Goal: Information Seeking & Learning: Learn about a topic

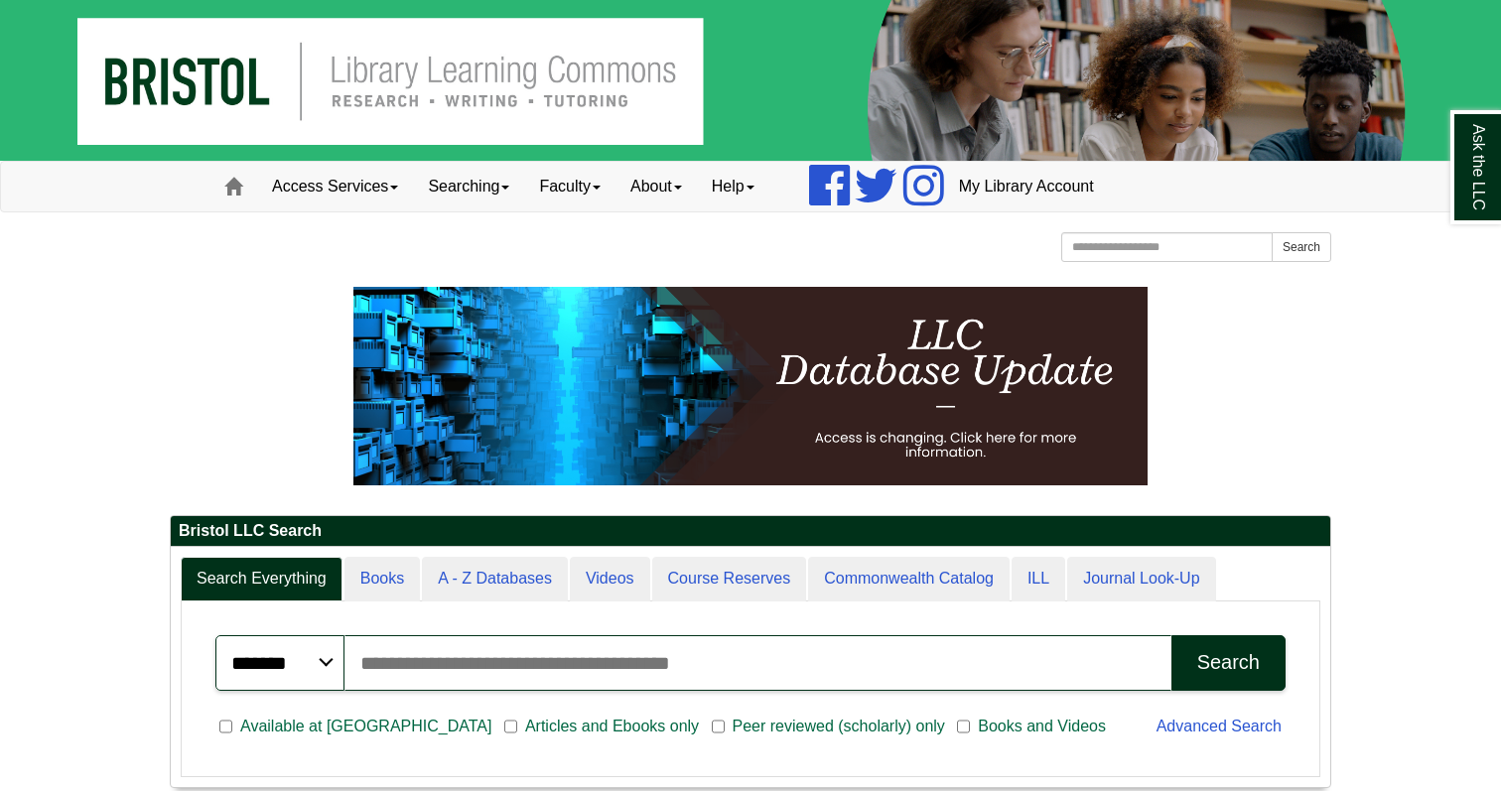
scroll to position [239, 1160]
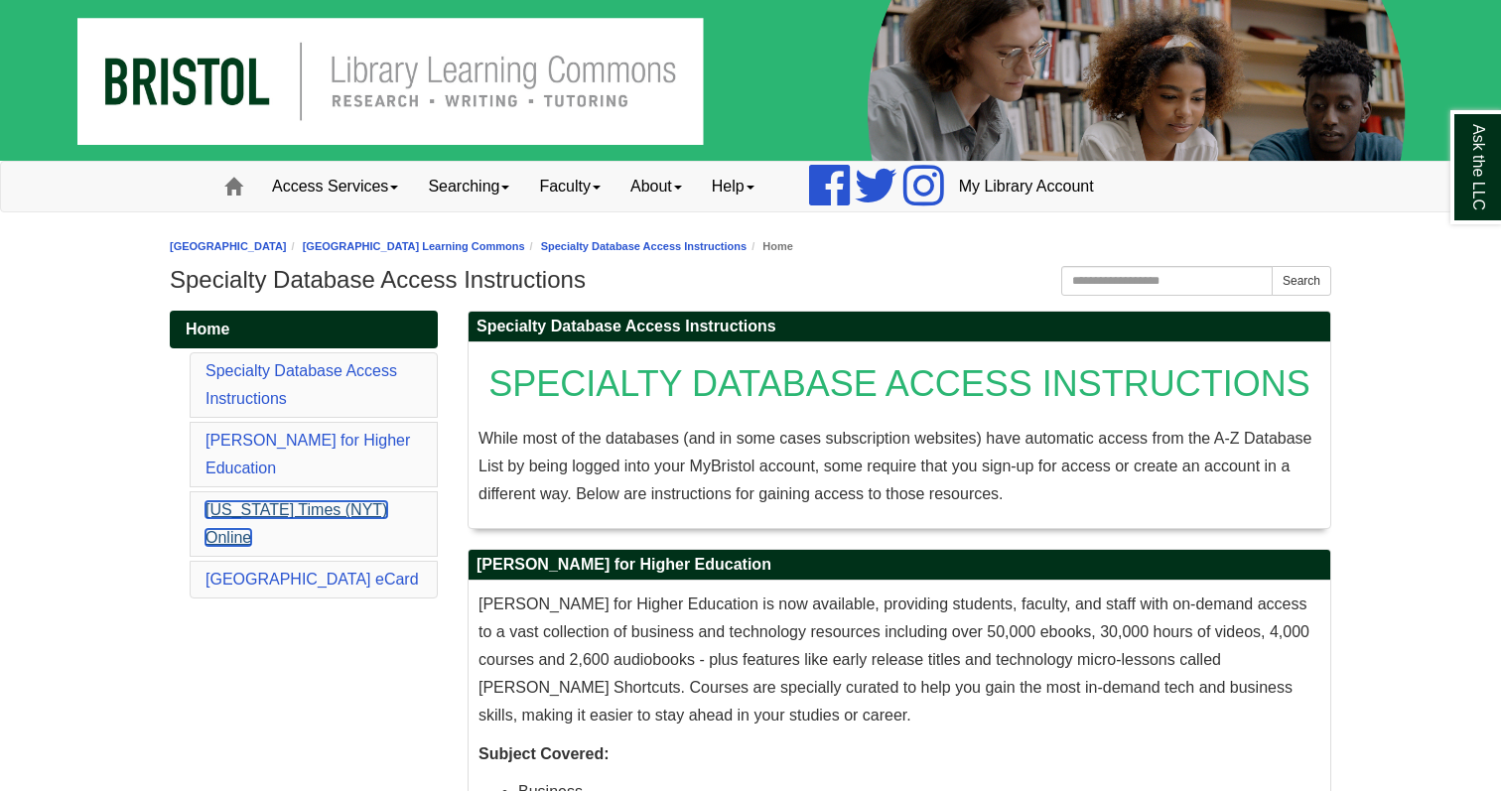
click at [293, 501] on link "[US_STATE] Times (NYT) Online" at bounding box center [296, 523] width 182 height 45
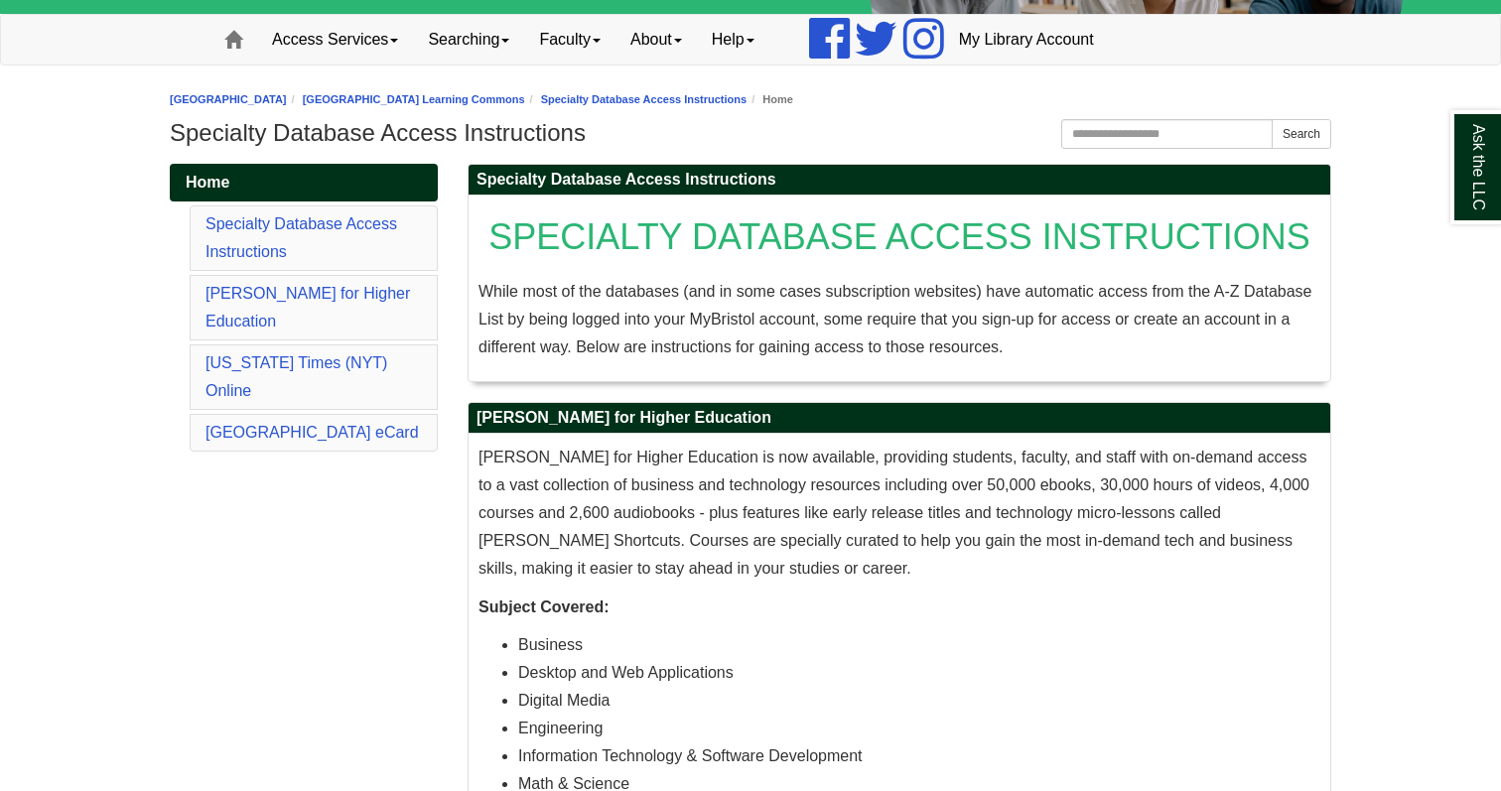
scroll to position [153, 0]
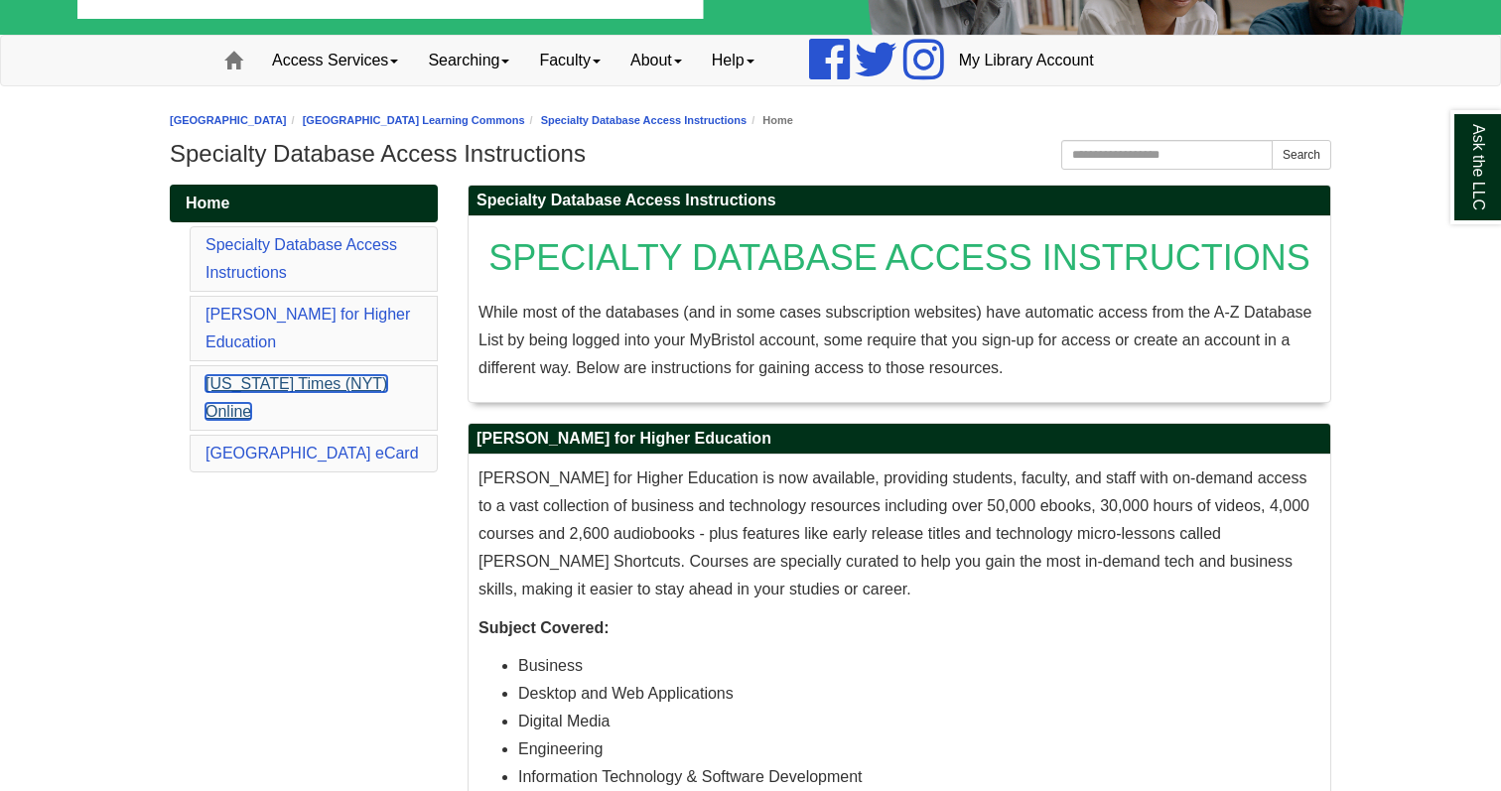
click at [325, 375] on link "[US_STATE] Times (NYT) Online" at bounding box center [296, 397] width 182 height 45
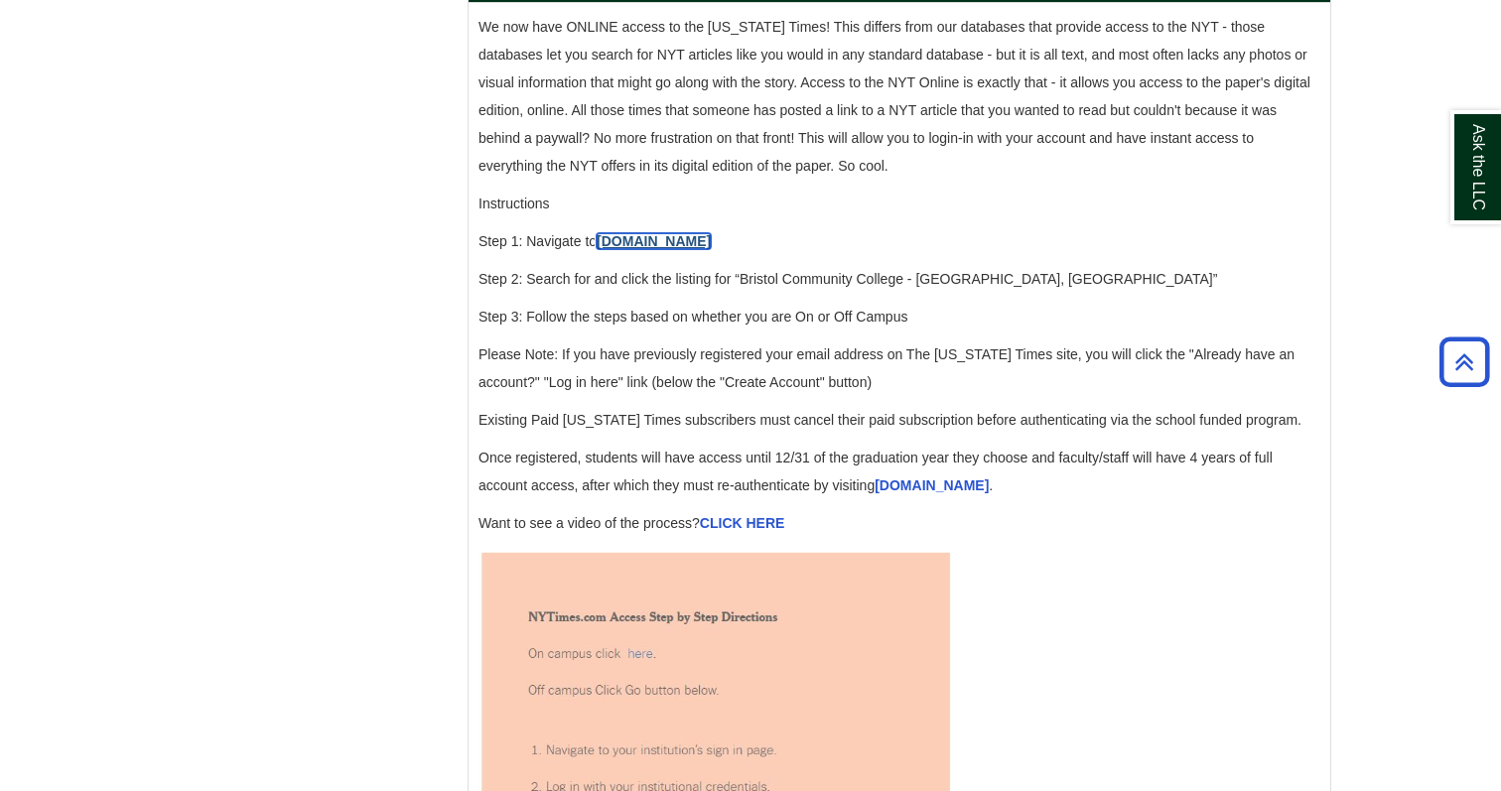
click at [630, 249] on link "[DOMAIN_NAME]" at bounding box center [654, 241] width 114 height 16
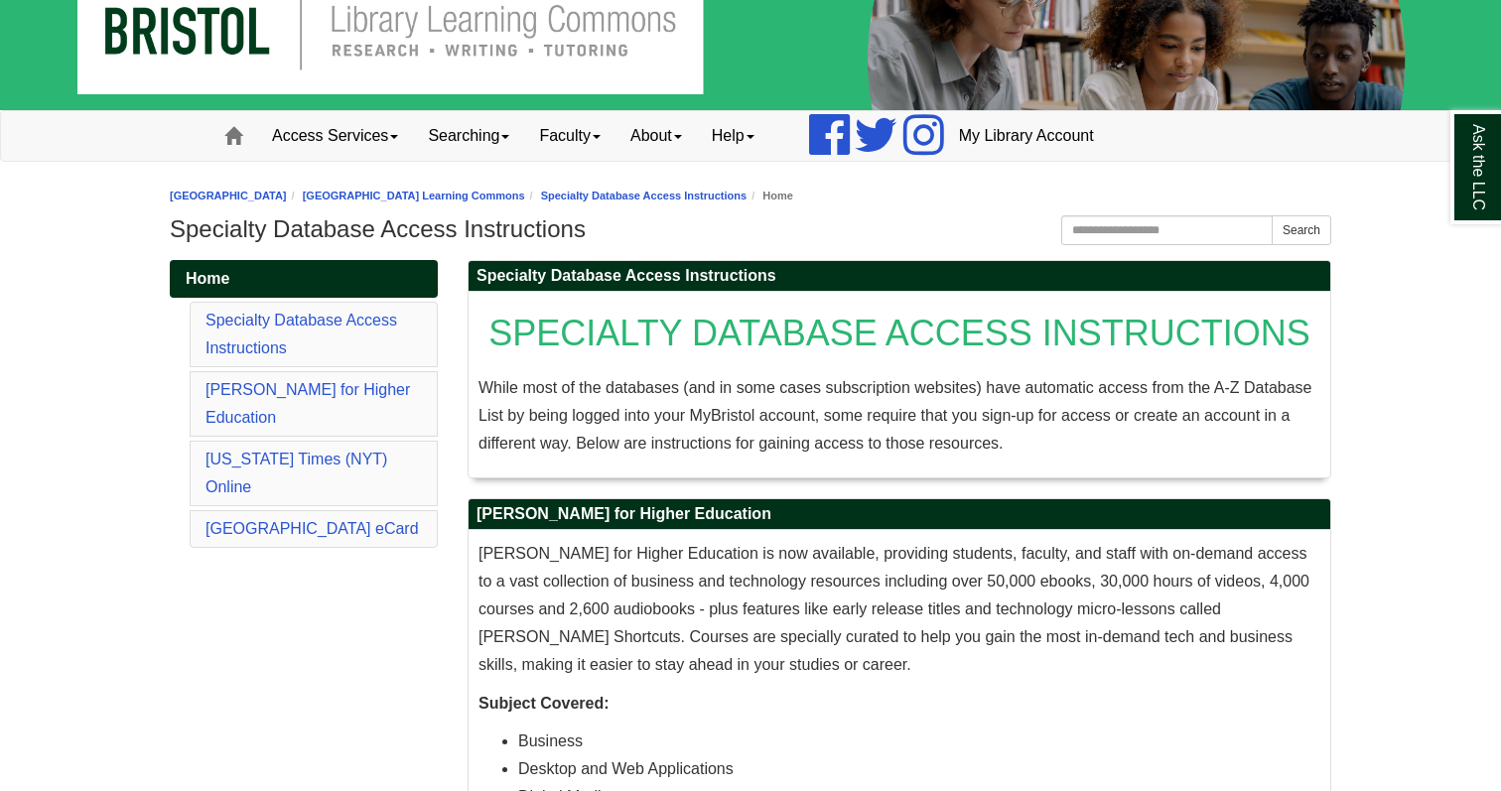
scroll to position [72, 0]
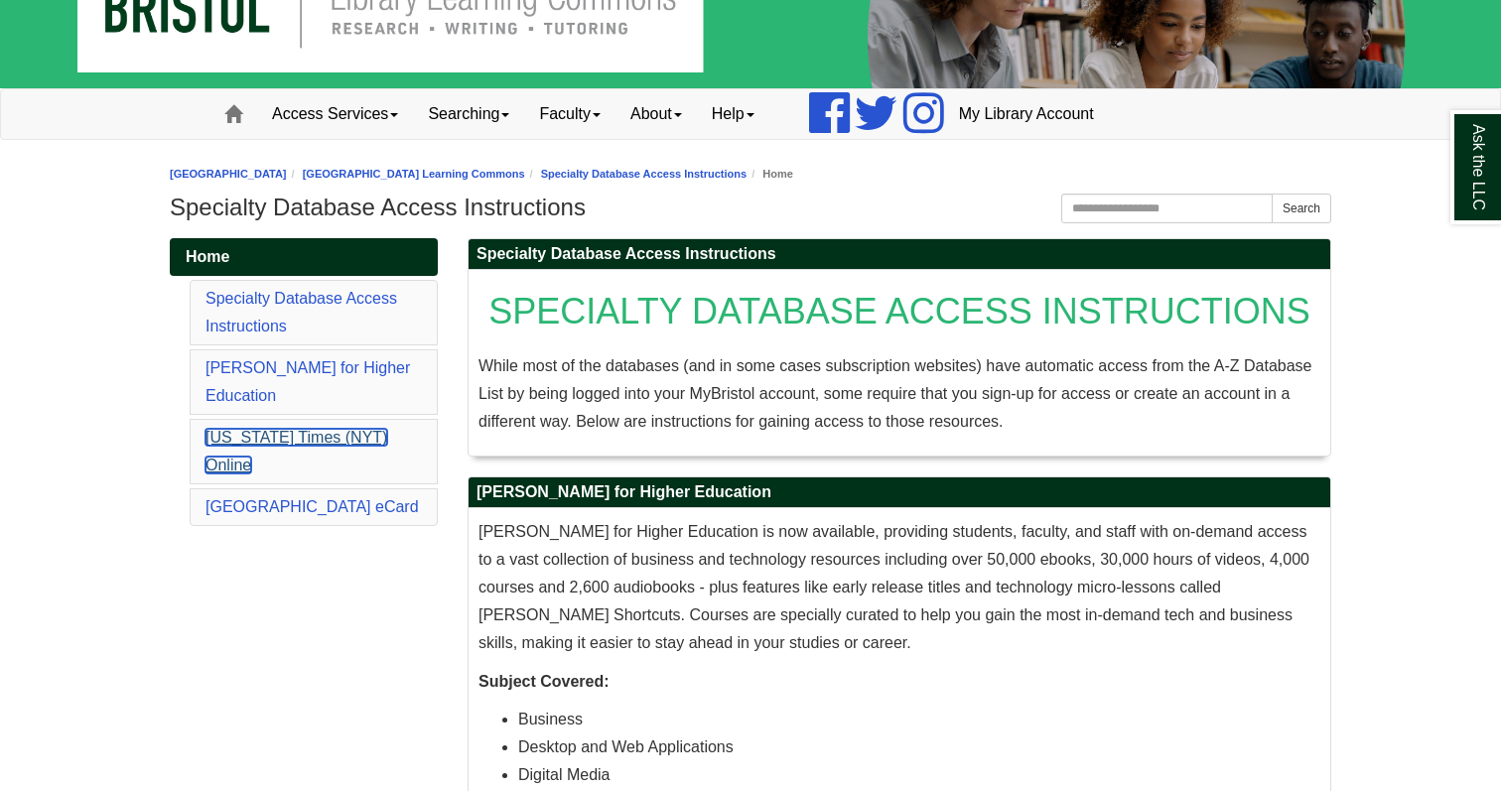
click at [273, 429] on link "[US_STATE] Times (NYT) Online" at bounding box center [296, 451] width 182 height 45
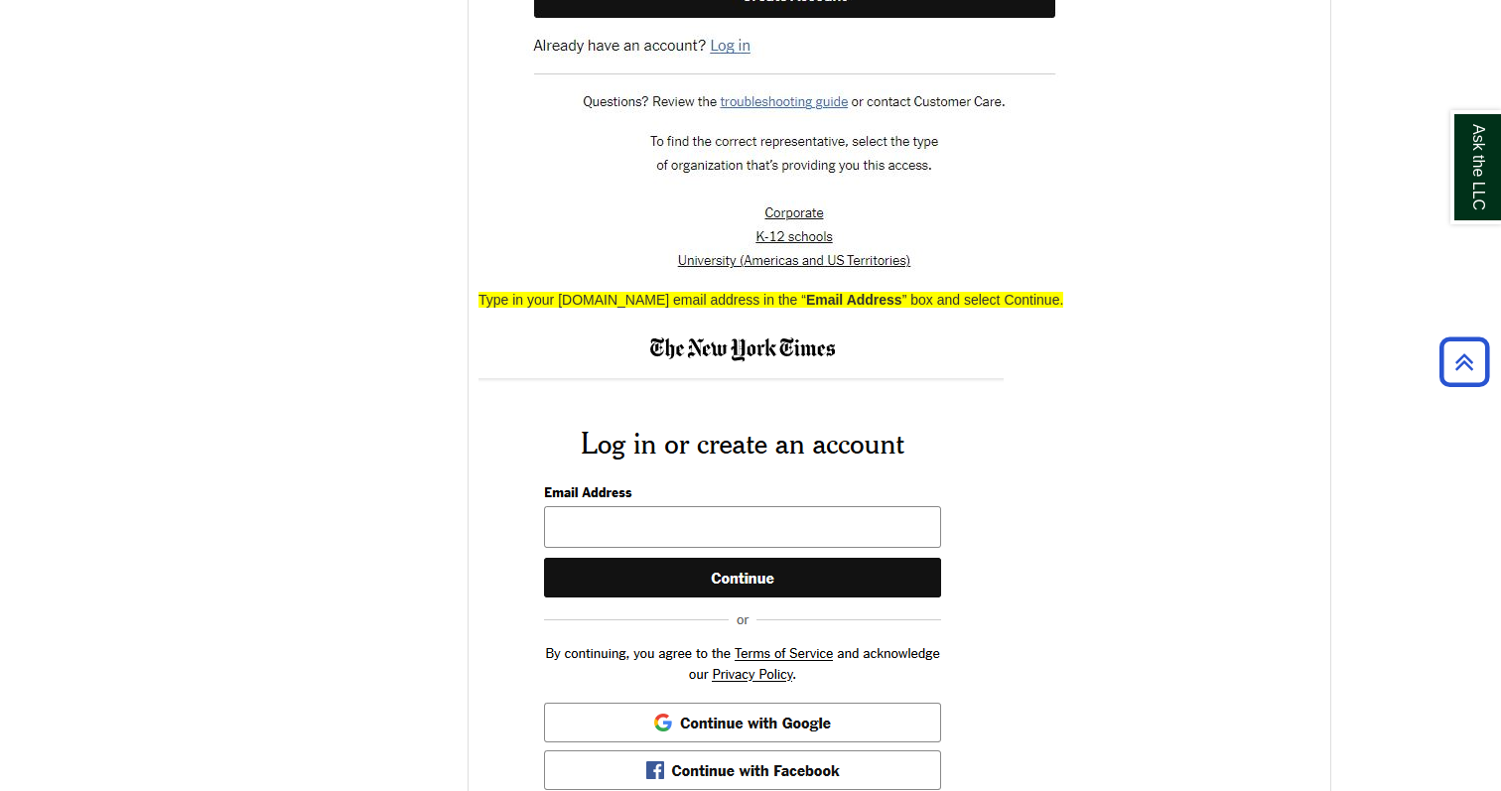
scroll to position [3350, 0]
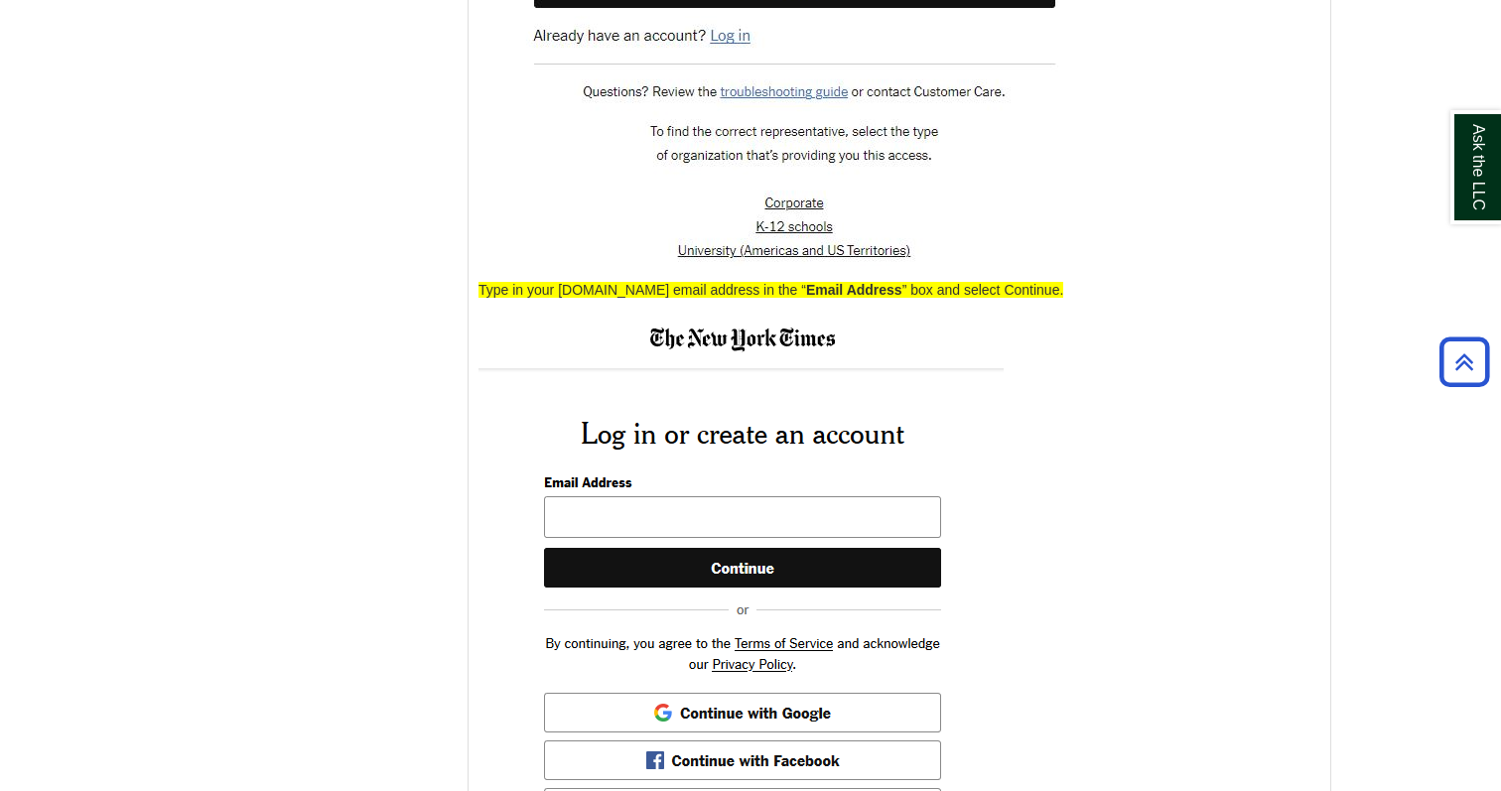
click at [314, 191] on div "Home Specialty Database Access Instructions [PERSON_NAME] for Higher Education …" at bounding box center [750, 266] width 1191 height 6610
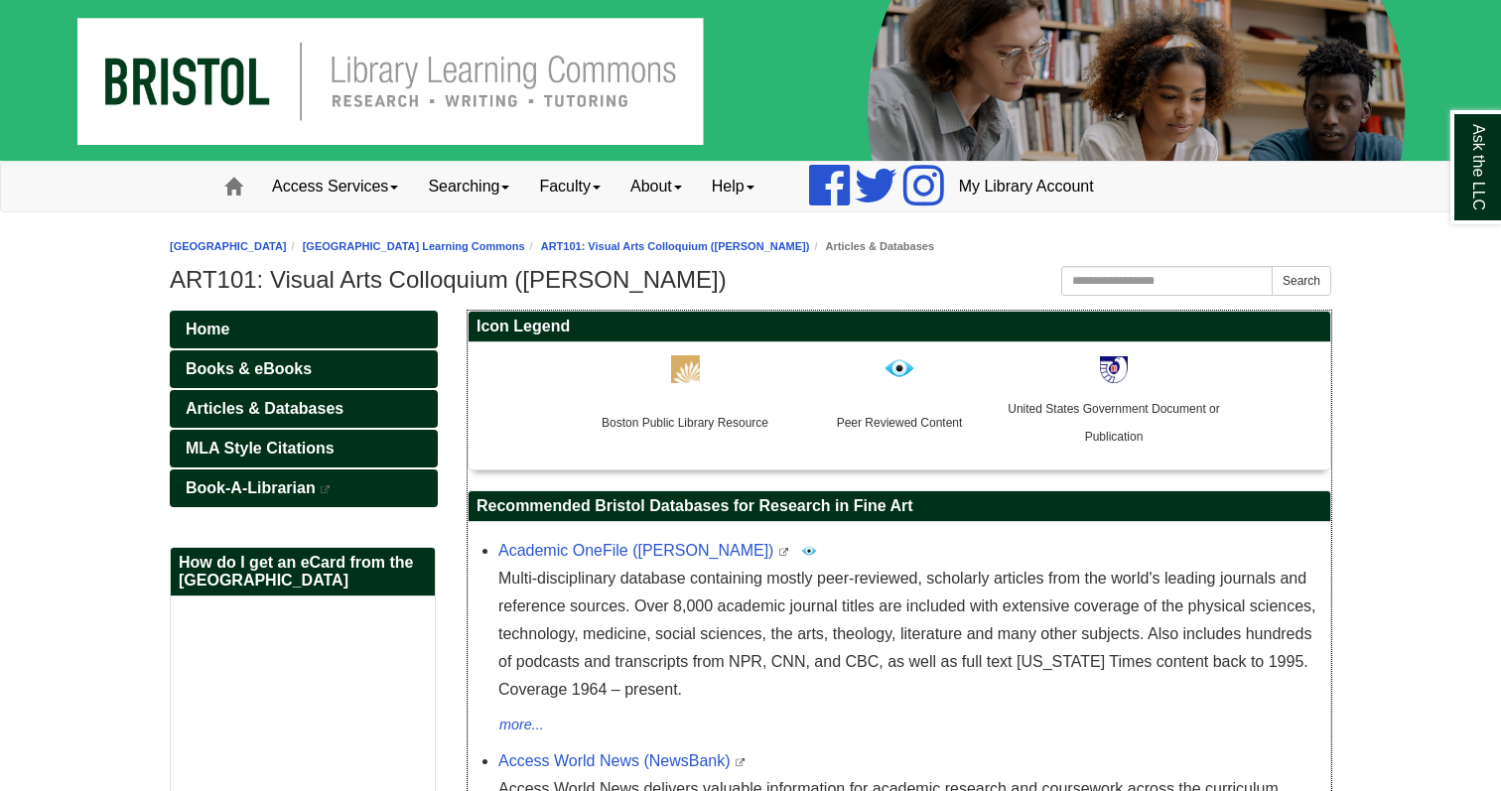
click at [691, 374] on img at bounding box center [685, 369] width 29 height 28
click at [671, 376] on img at bounding box center [685, 369] width 29 height 28
click at [687, 403] on td "Boston Public Library Resource" at bounding box center [685, 427] width 214 height 66
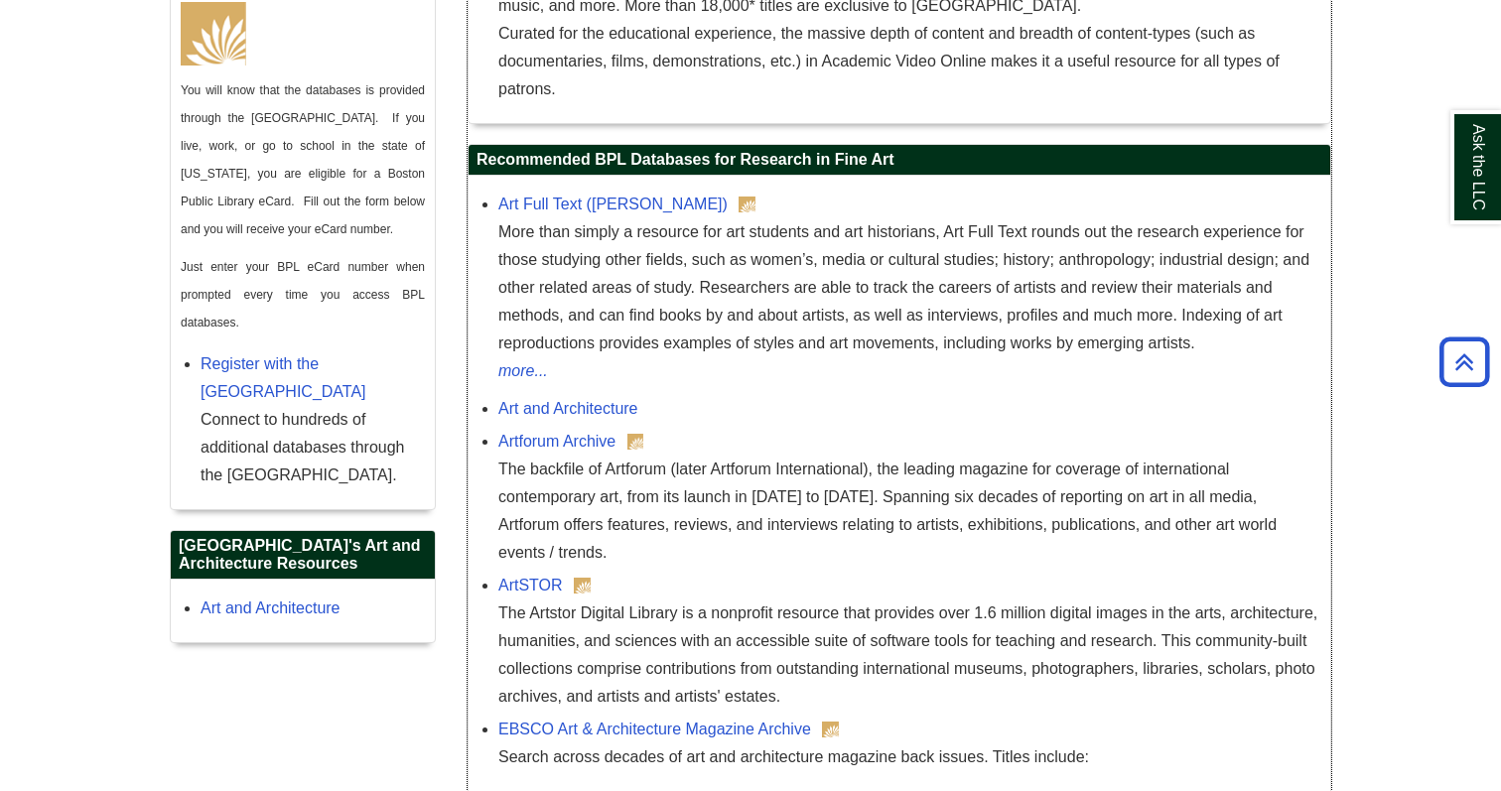
scroll to position [1130, 0]
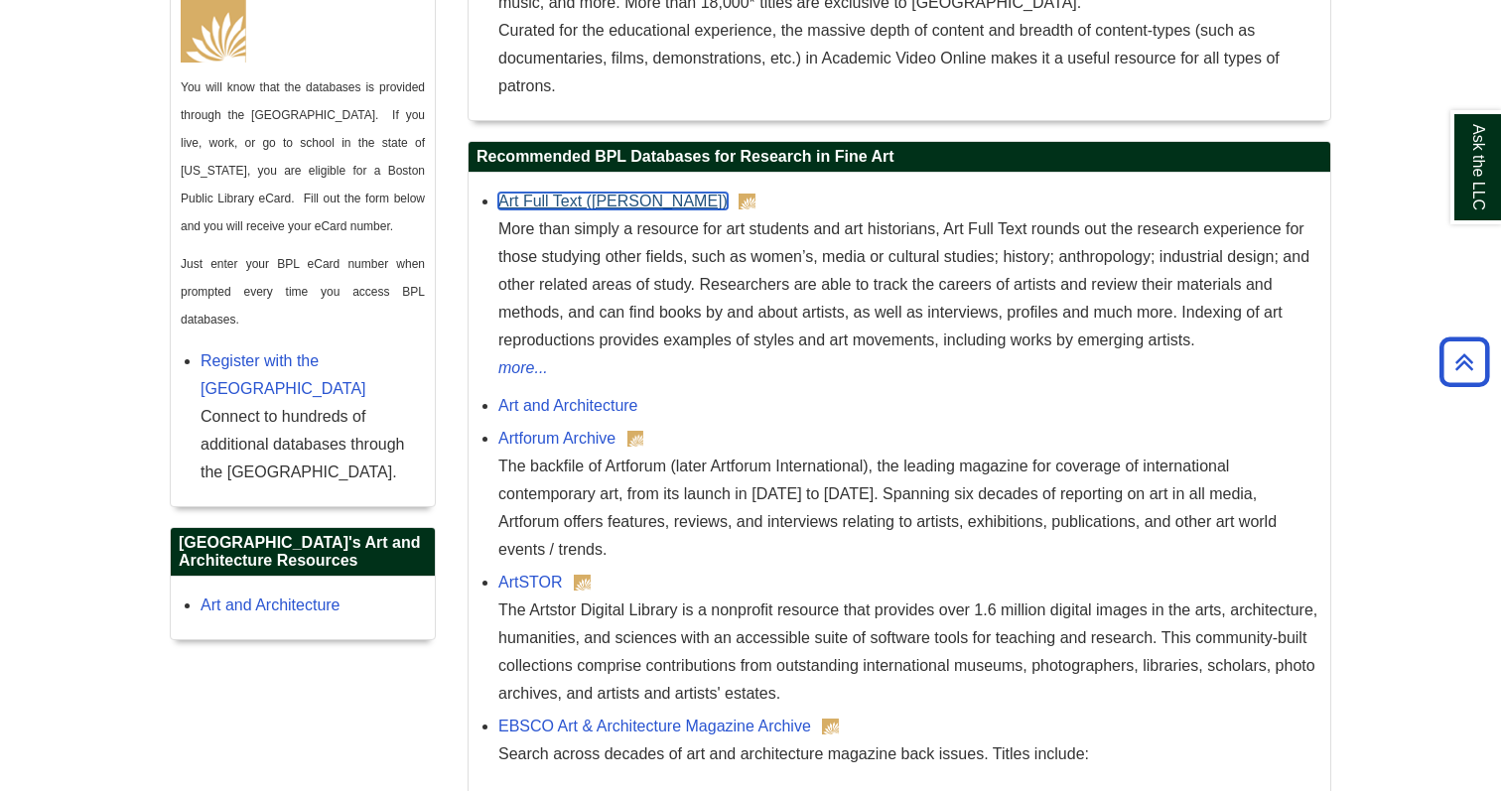
click at [634, 204] on link "Art Full Text (H.W. Wilson)" at bounding box center [612, 201] width 229 height 17
click at [594, 200] on link "Art Full Text (H.W. Wilson)" at bounding box center [612, 201] width 229 height 17
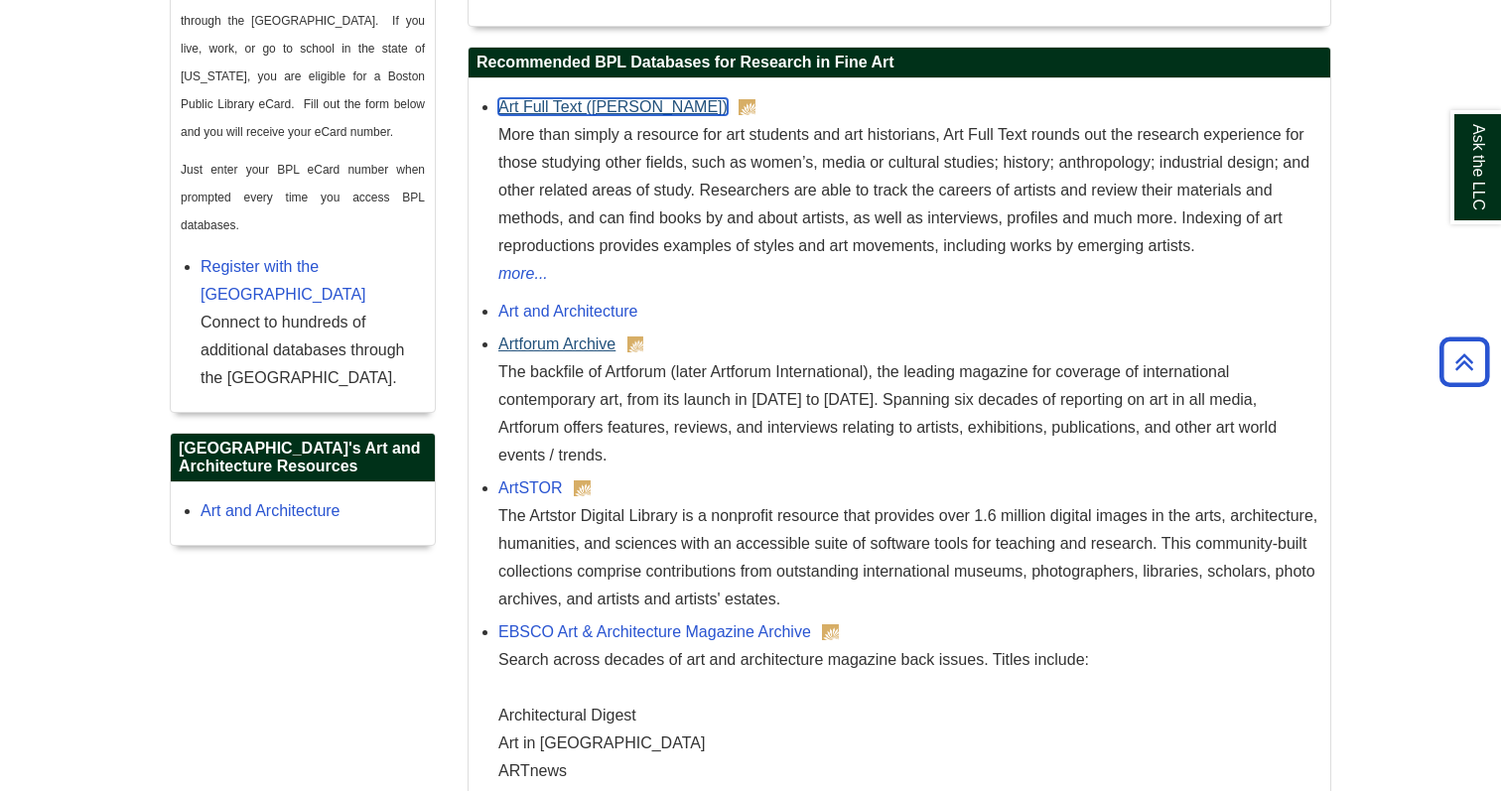
scroll to position [1230, 0]
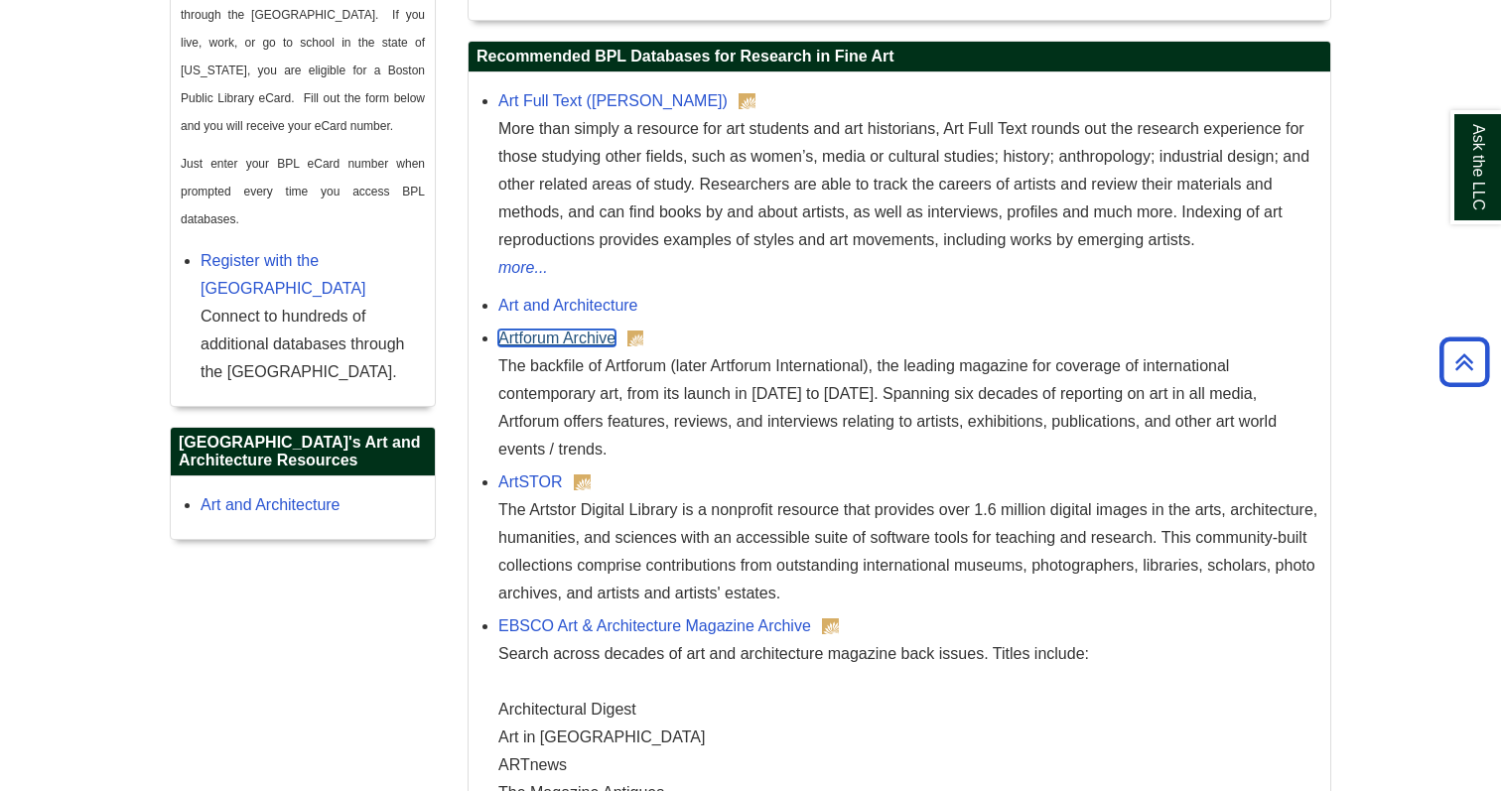
click at [546, 337] on link "Artforum Archive" at bounding box center [556, 338] width 117 height 17
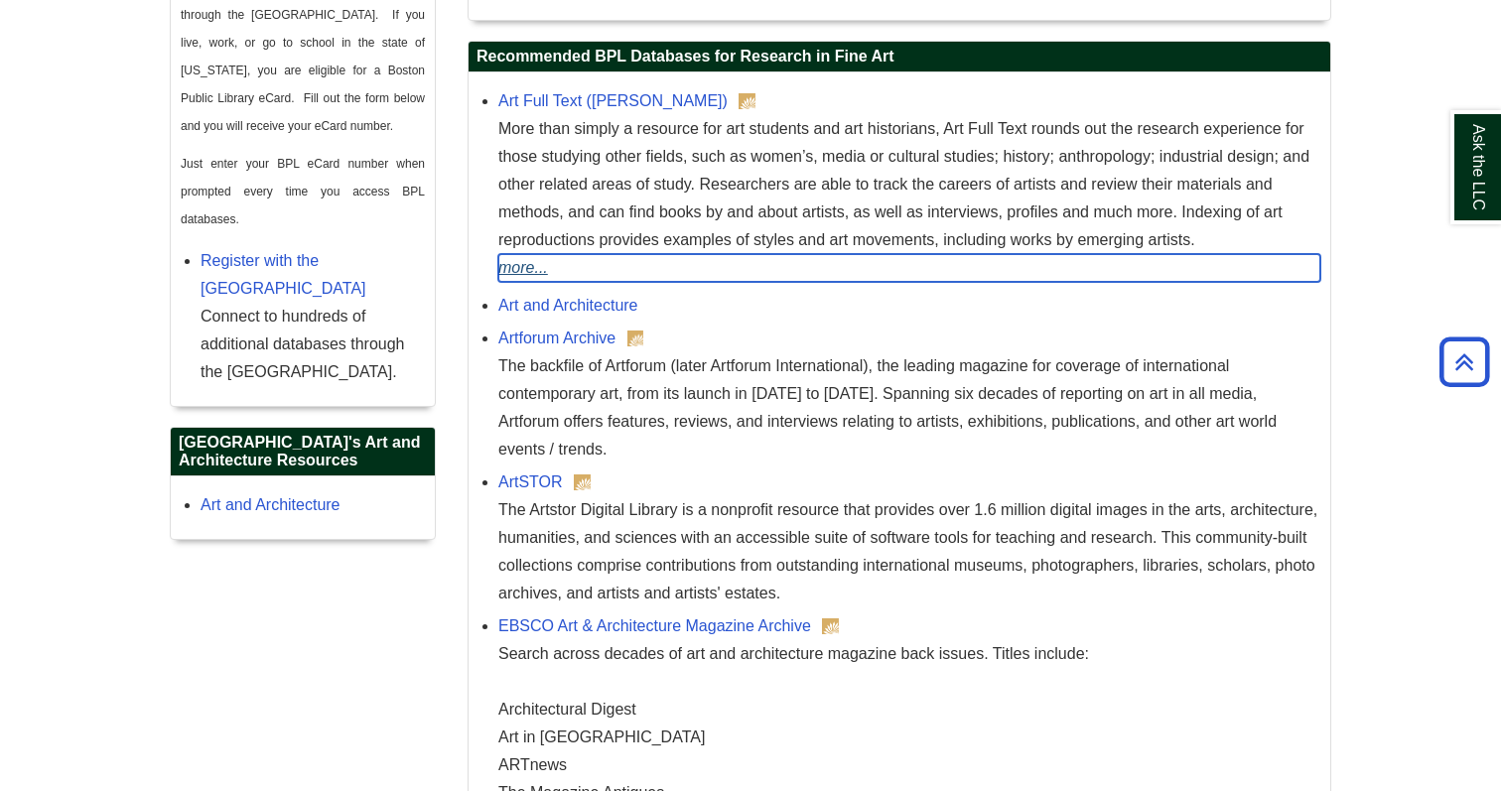
click at [1014, 258] on link "more..." at bounding box center [909, 268] width 822 height 28
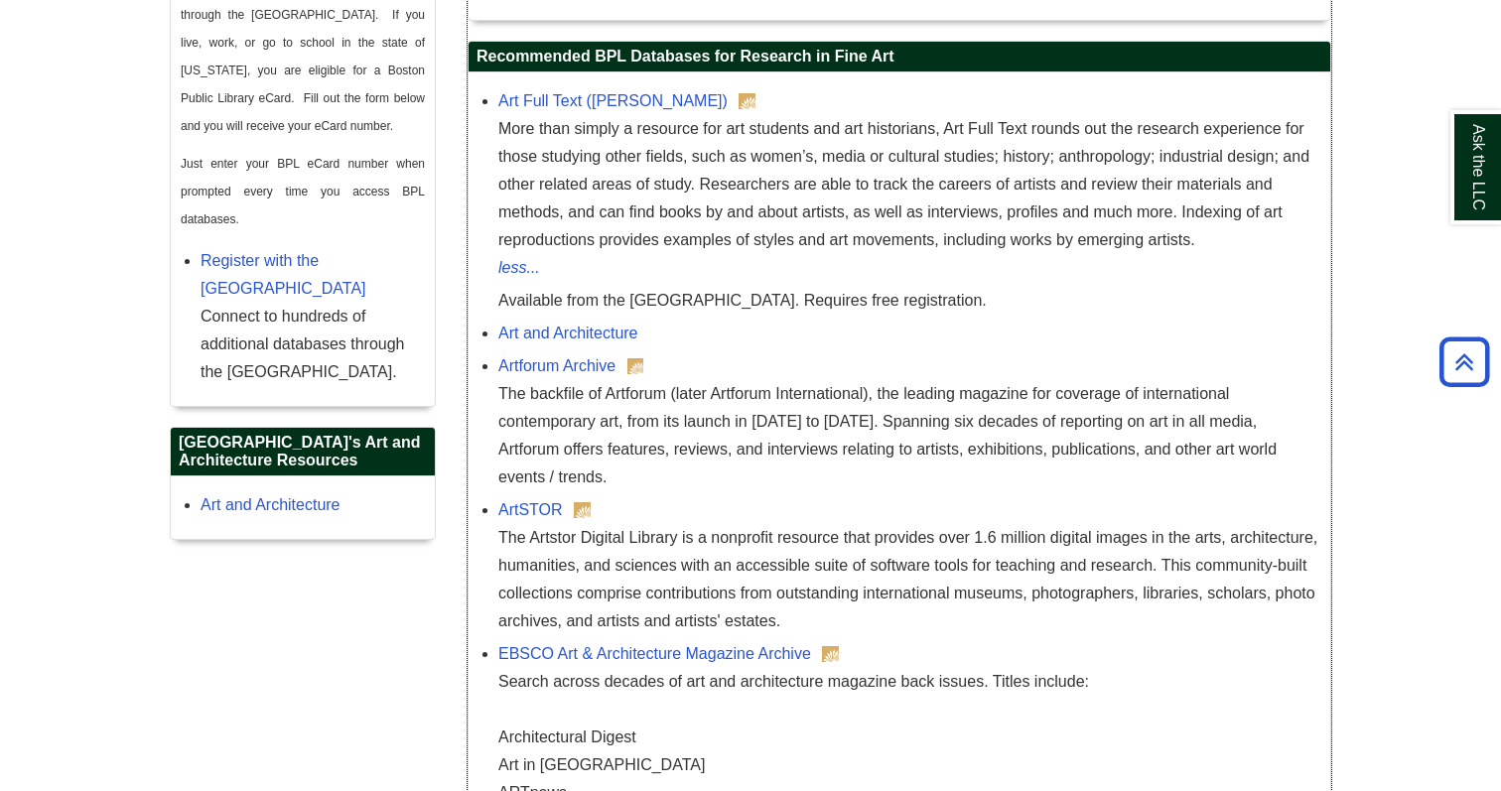
click at [1019, 154] on div "More than simply a resource for art students and art historians, Art Full Text …" at bounding box center [909, 184] width 822 height 139
click at [511, 267] on link "less..." at bounding box center [519, 267] width 42 height 17
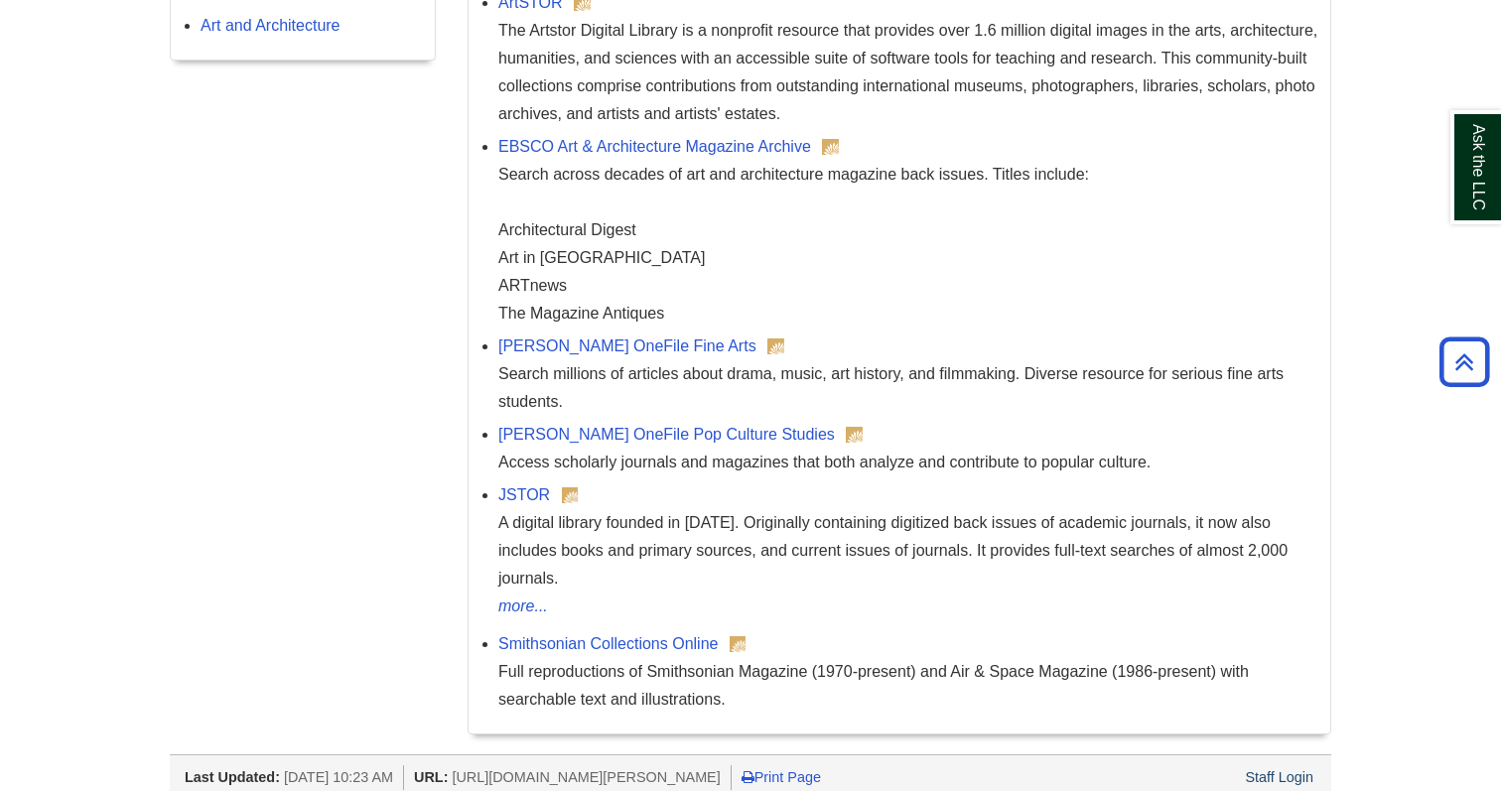
scroll to position [1722, 0]
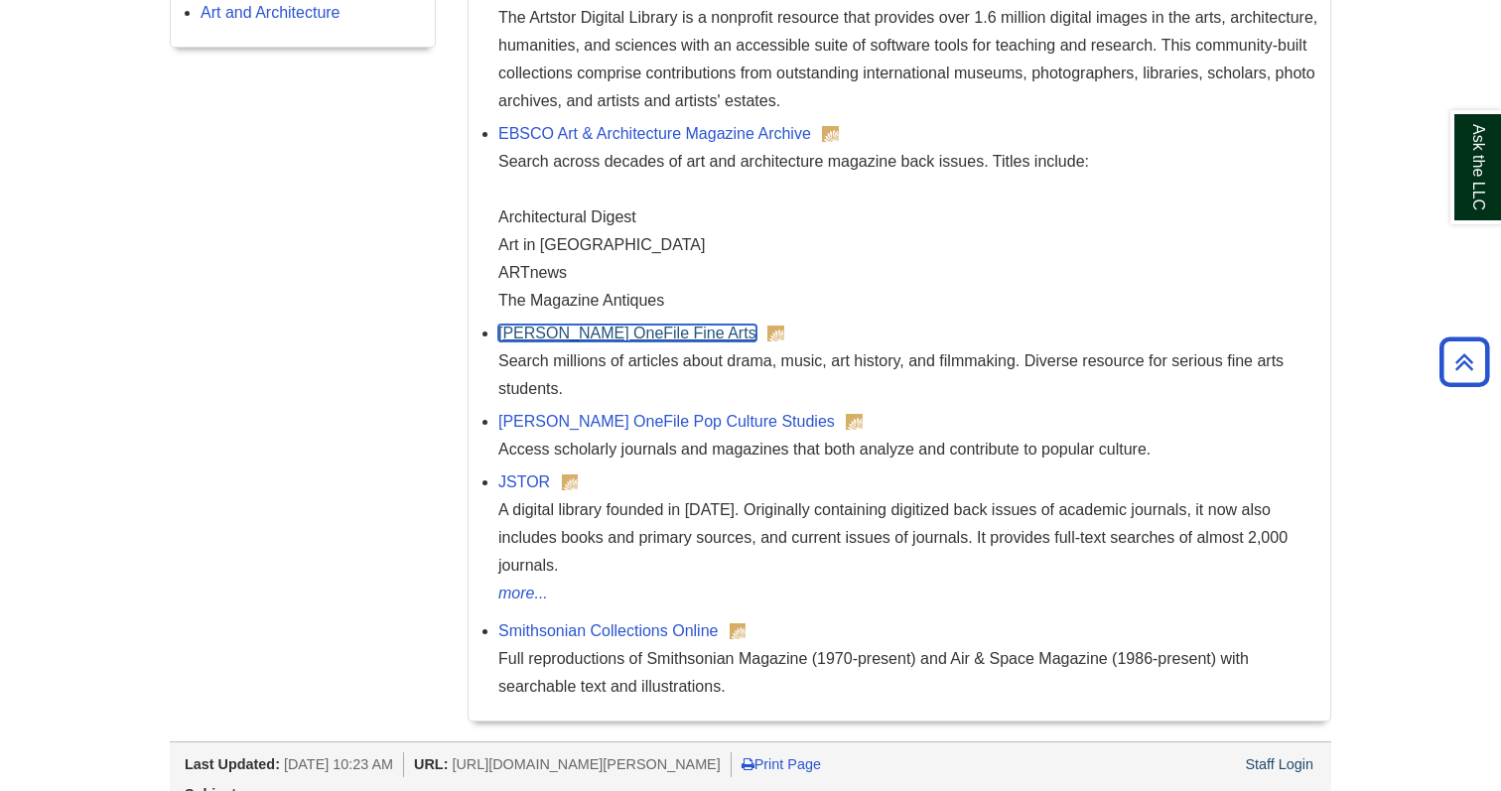
click at [617, 338] on link "Gale OneFile Fine Arts" at bounding box center [627, 333] width 258 height 17
click at [615, 413] on div "Gale OneFile Pop Culture Studies Access scholarly journals and magazines that b…" at bounding box center [909, 436] width 822 height 56
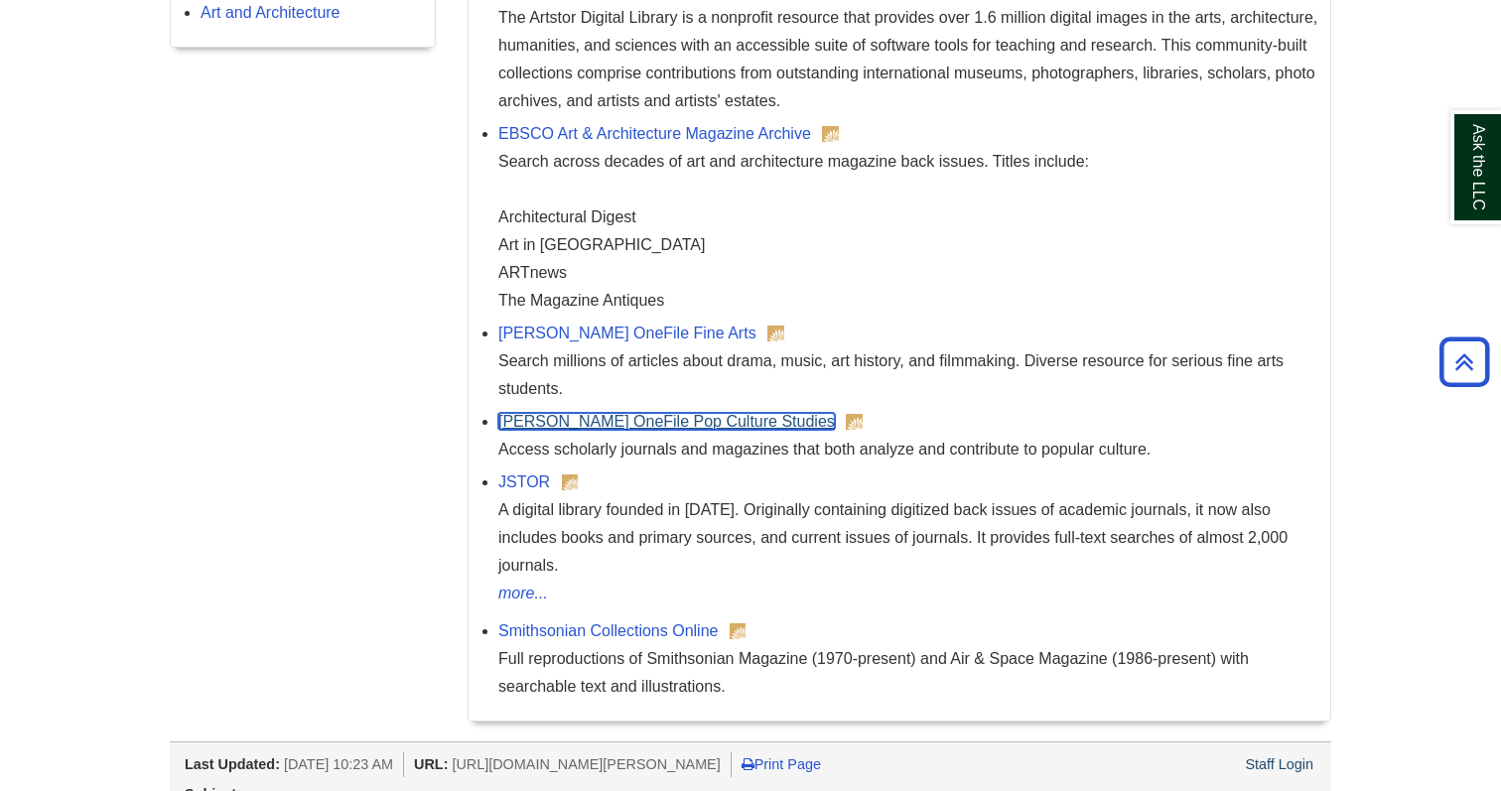
click at [616, 420] on link "Gale OneFile Pop Culture Studies" at bounding box center [666, 421] width 337 height 17
click at [532, 490] on link "JSTOR" at bounding box center [524, 482] width 52 height 17
